Goal: Information Seeking & Learning: Understand process/instructions

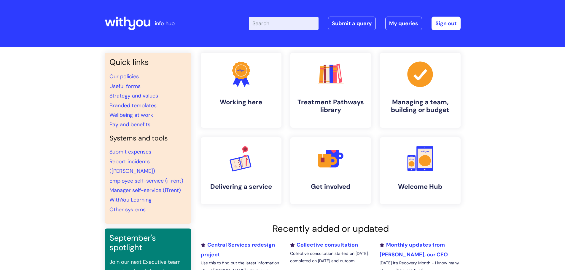
click at [274, 20] on input "Enter your search term here..." at bounding box center [284, 23] width 70 height 13
type input "referral"
click button "Search" at bounding box center [0, 0] width 0 height 0
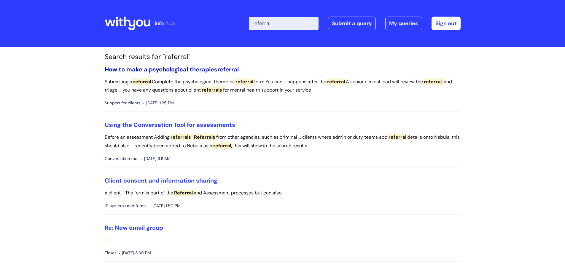
click at [199, 69] on link "How to make a psychological therapies referral" at bounding box center [172, 70] width 134 height 8
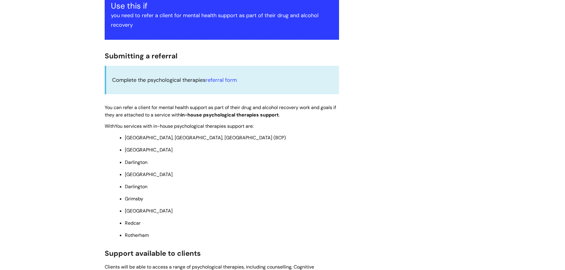
scroll to position [148, 0]
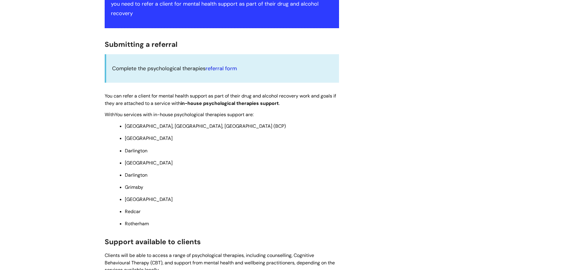
click at [222, 67] on link "referral form" at bounding box center [220, 68] width 31 height 7
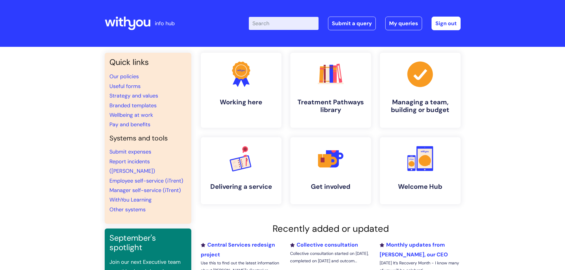
click at [264, 20] on input "Enter your search term here..." at bounding box center [284, 23] width 70 height 13
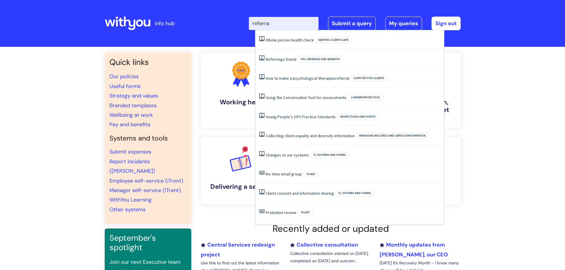
type input "referral"
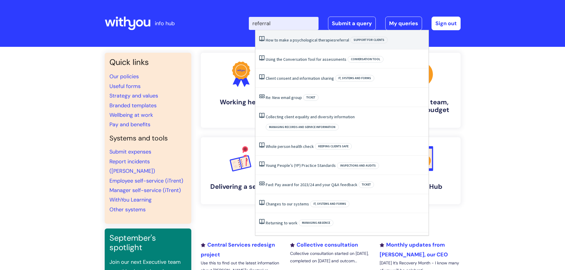
click at [315, 38] on link "How to make a psychological therapies referral" at bounding box center [307, 39] width 83 height 5
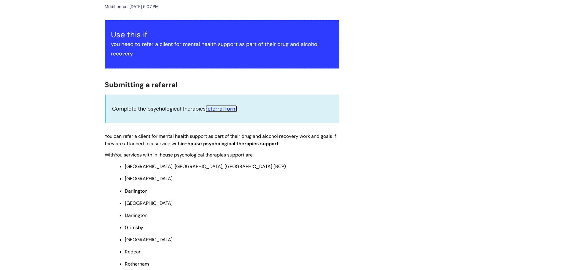
scroll to position [119, 0]
